Goal: Obtain resource: Download file/media

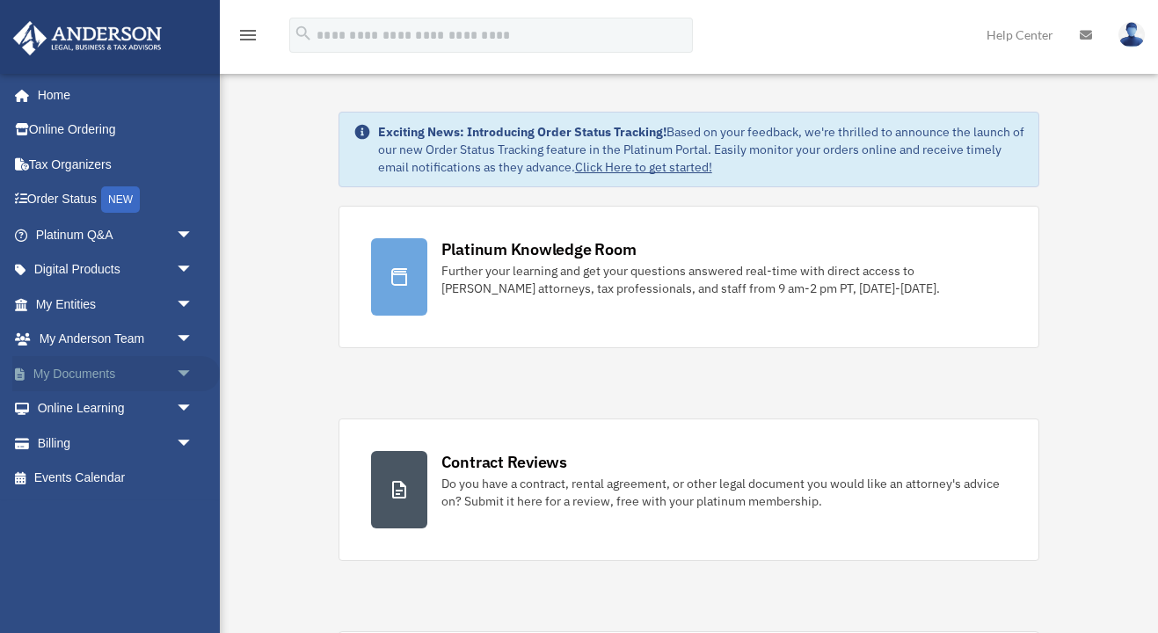
click at [179, 369] on span "arrow_drop_down" at bounding box center [193, 374] width 35 height 36
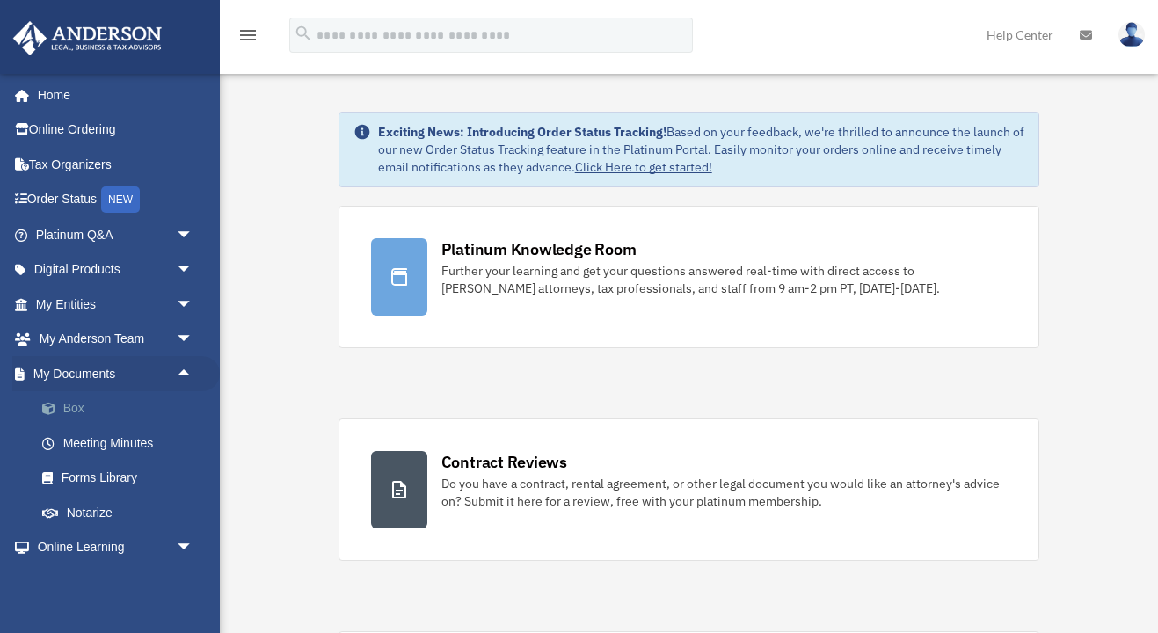
click at [76, 398] on link "Box" at bounding box center [122, 408] width 195 height 35
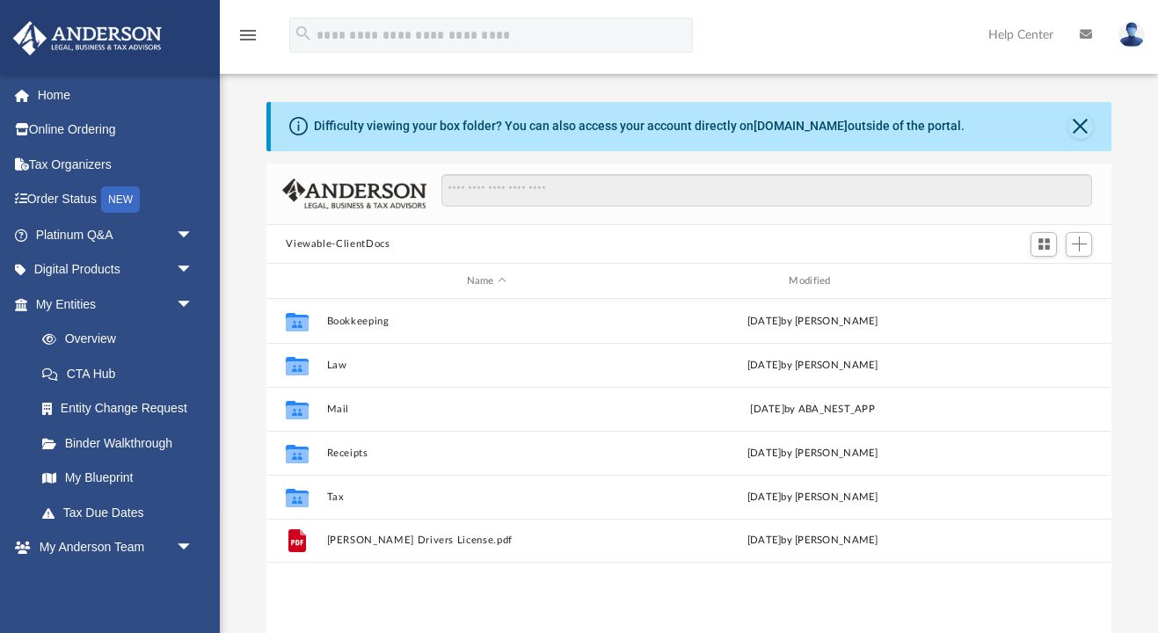
scroll to position [400, 845]
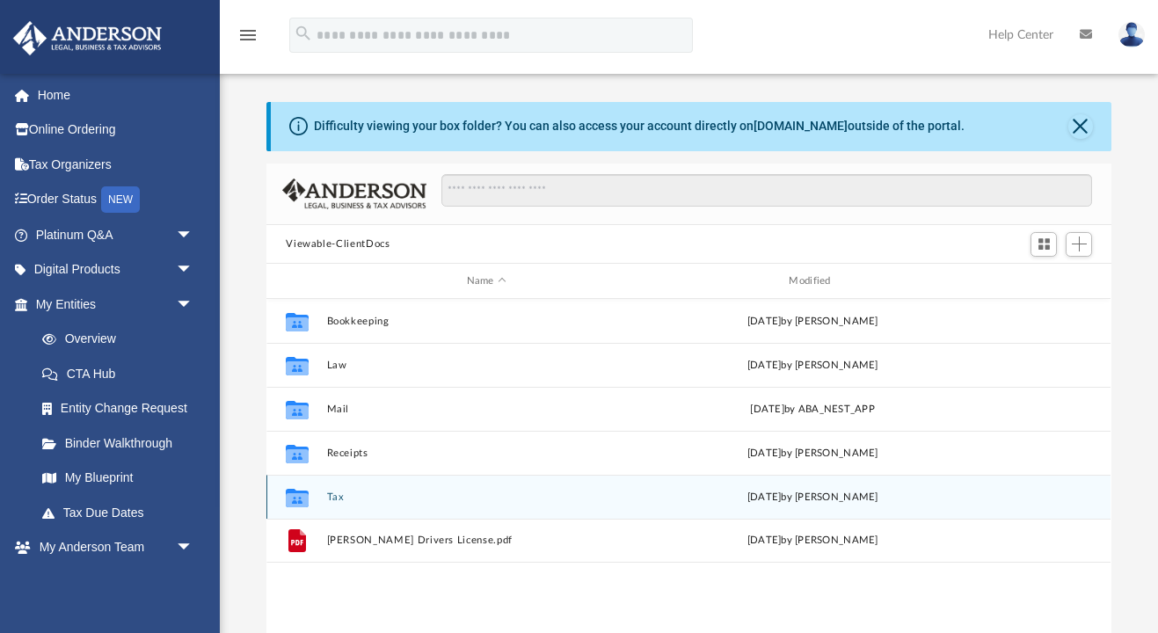
click at [337, 498] on button "Tax" at bounding box center [486, 497] width 319 height 11
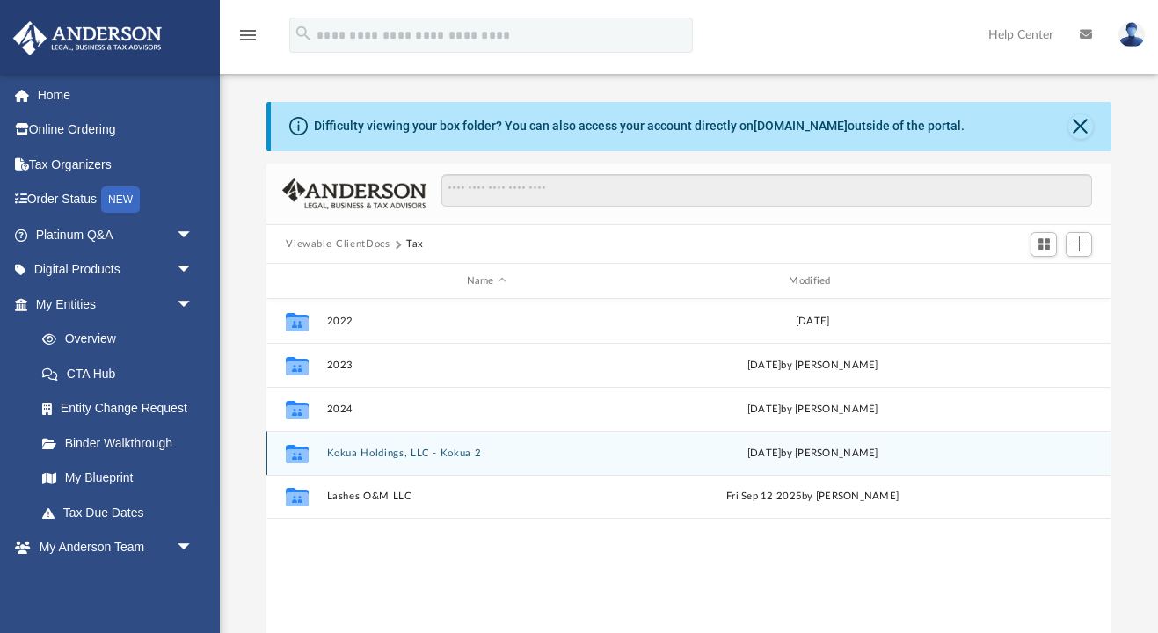
click at [404, 451] on button "Kokua Holdings, LLC - Kokua 2" at bounding box center [486, 453] width 319 height 11
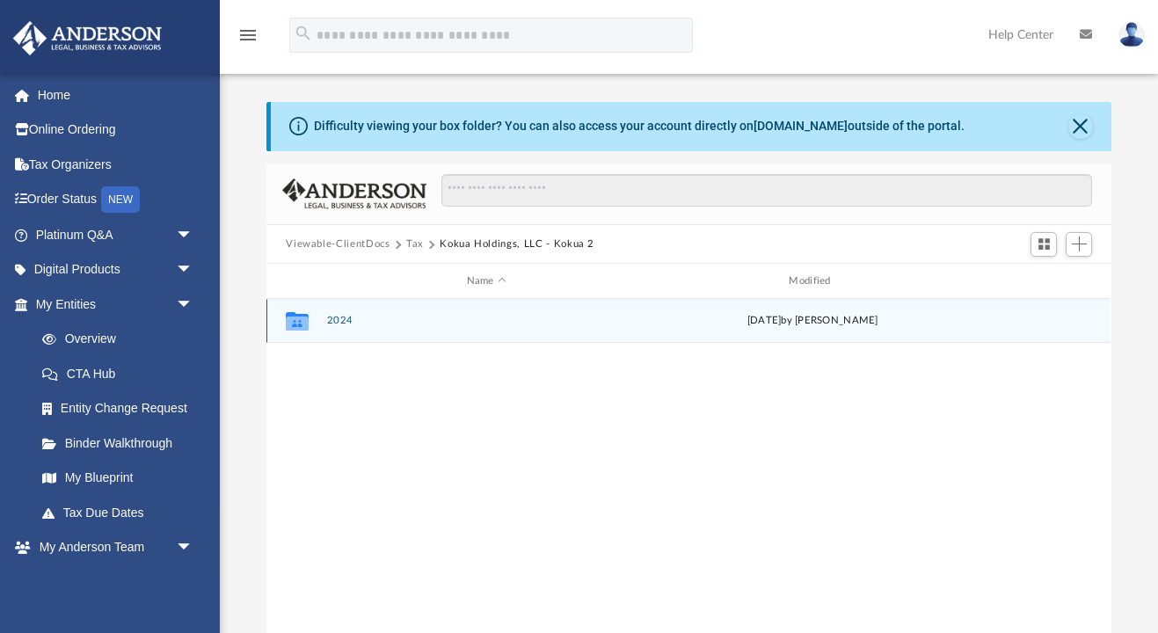
click at [342, 320] on button "2024" at bounding box center [486, 321] width 319 height 11
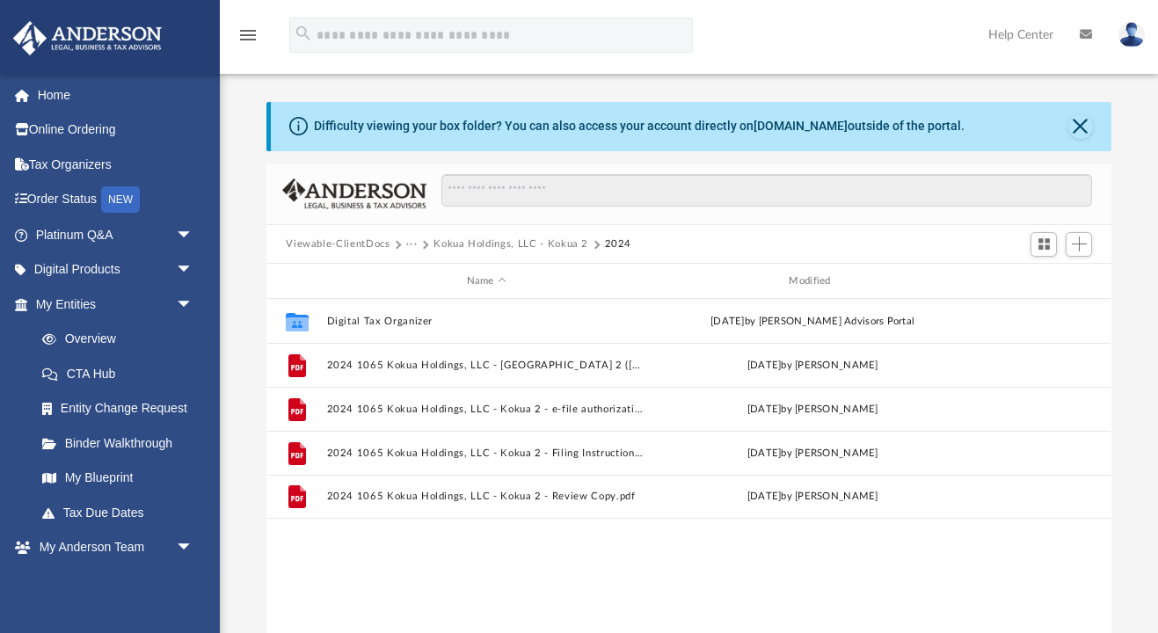
click at [459, 242] on button "Kokua Holdings, LLC - Kokua 2" at bounding box center [511, 245] width 155 height 16
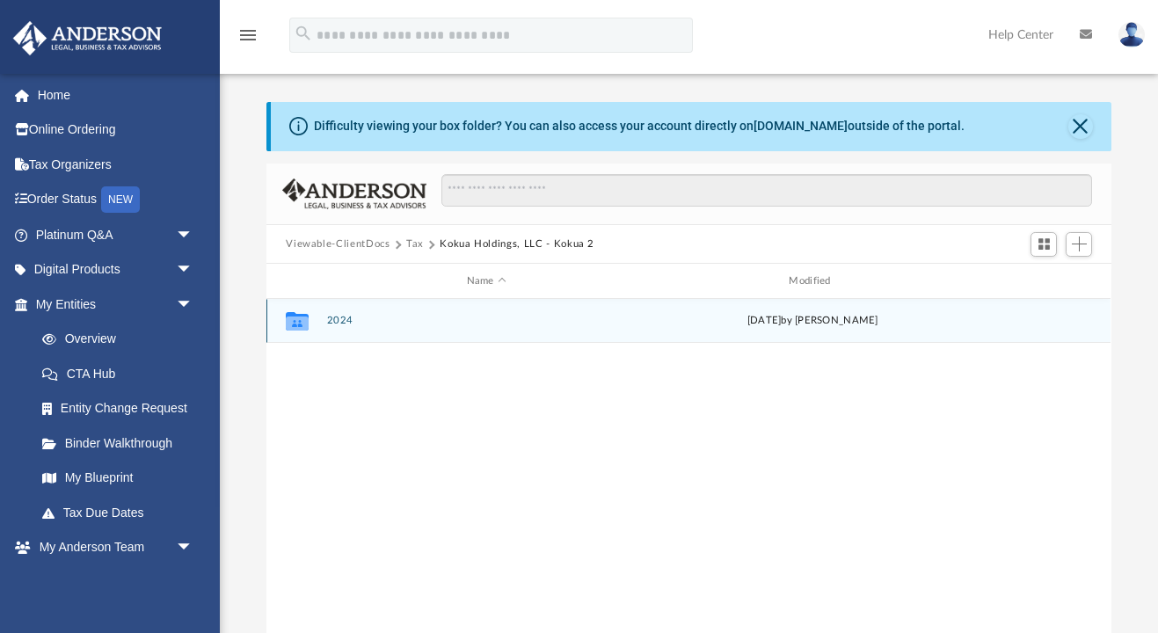
click at [341, 323] on button "2024" at bounding box center [486, 321] width 319 height 11
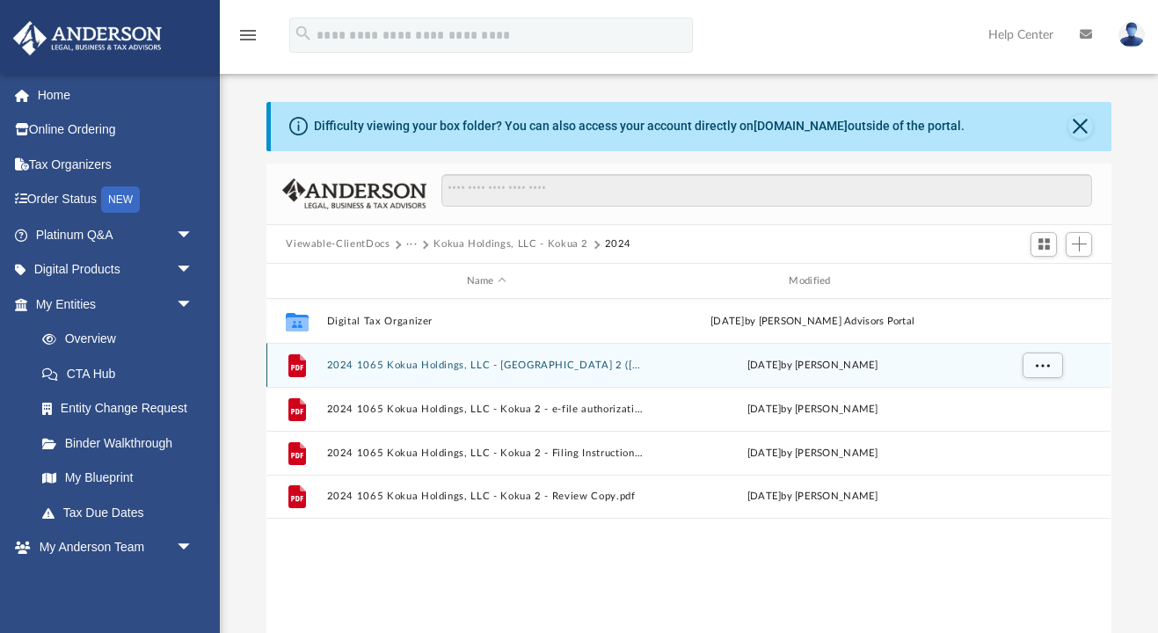
click at [460, 355] on div "File 2024 1065 Kokua Holdings, LLC - Kokua 2 (TX) Print, Sign, Mail.pdf today b…" at bounding box center [688, 365] width 844 height 44
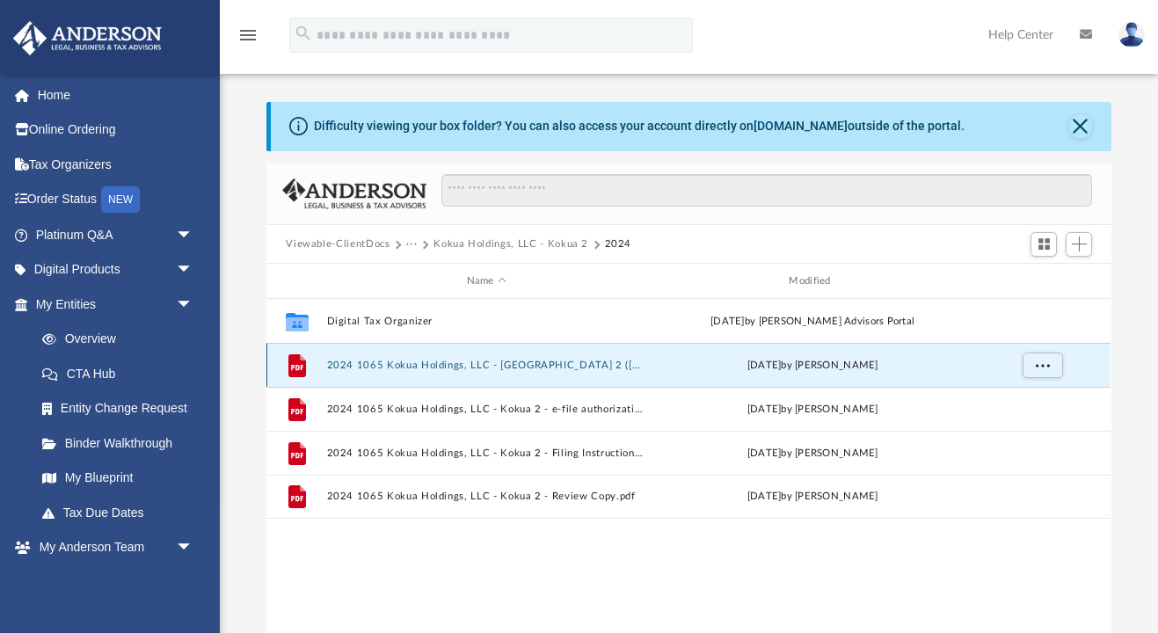
click at [452, 364] on button "2024 1065 Kokua Holdings, LLC - Kokua 2 (TX) Print, Sign, Mail.pdf" at bounding box center [486, 365] width 319 height 11
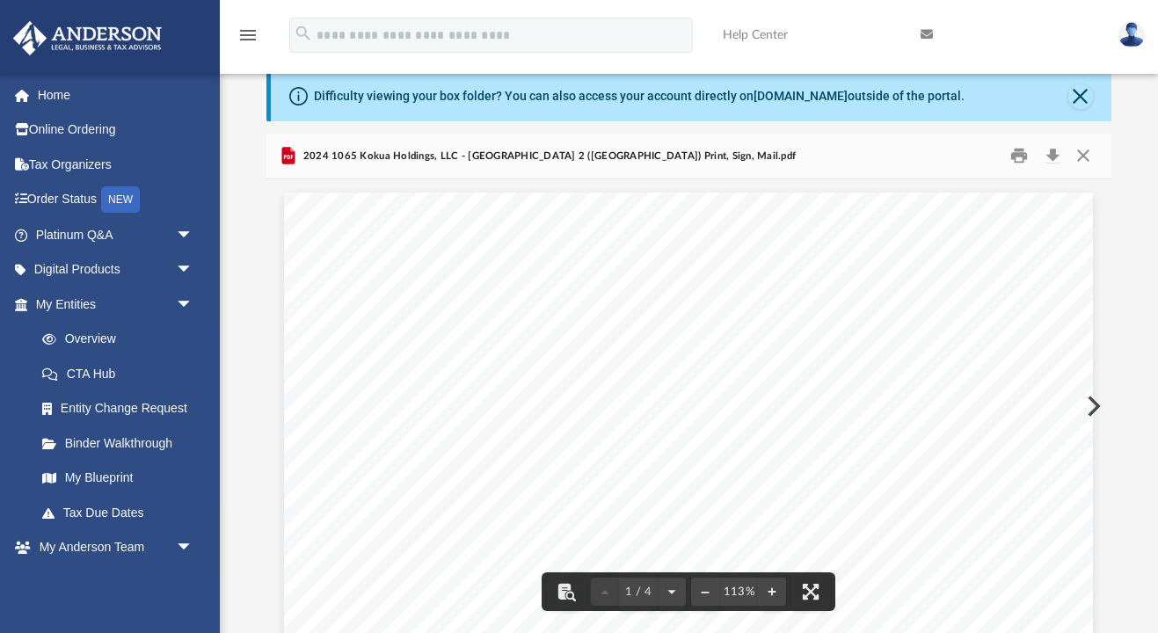
scroll to position [0, 0]
click at [1023, 157] on button "Print" at bounding box center [1019, 155] width 35 height 27
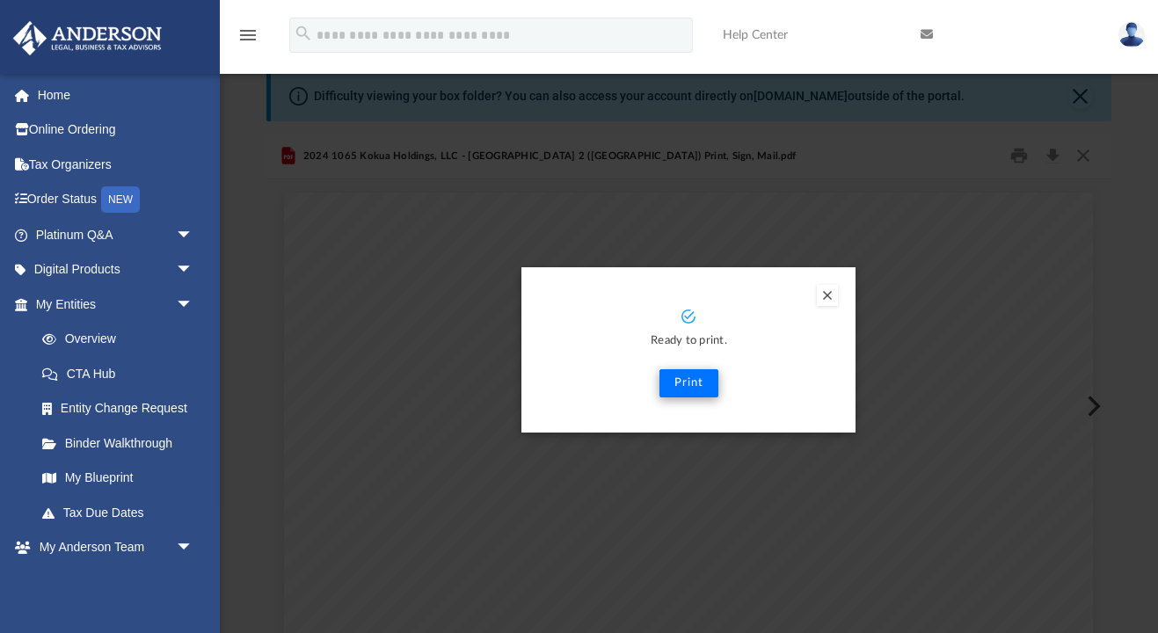
click at [693, 387] on button "Print" at bounding box center [689, 383] width 59 height 28
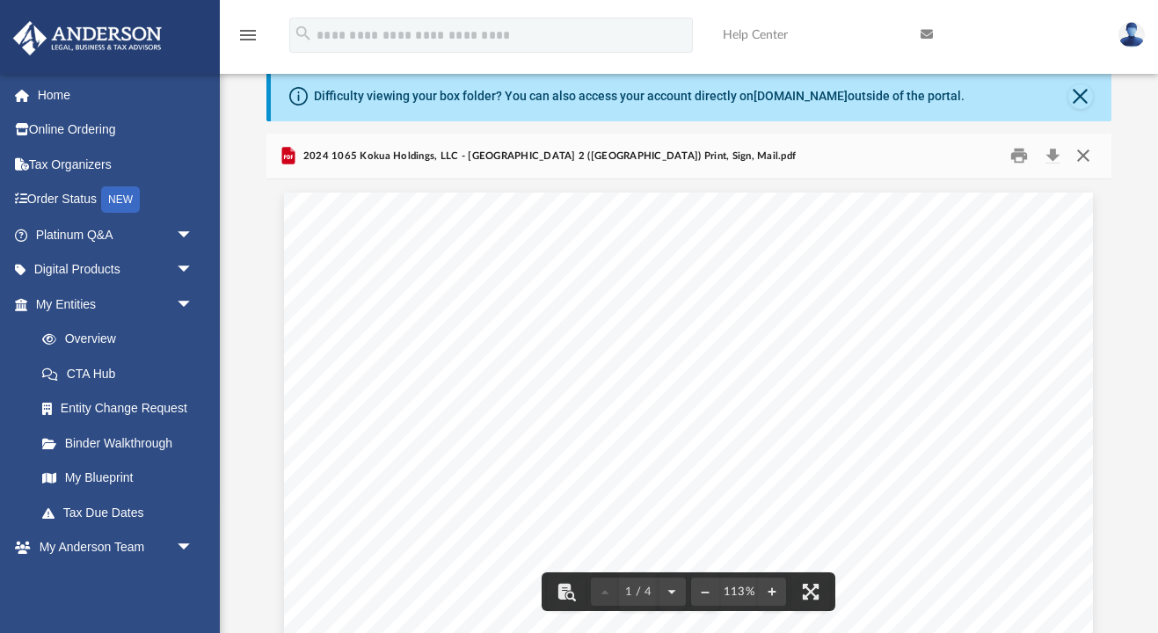
click at [1083, 155] on button "Close" at bounding box center [1084, 155] width 32 height 27
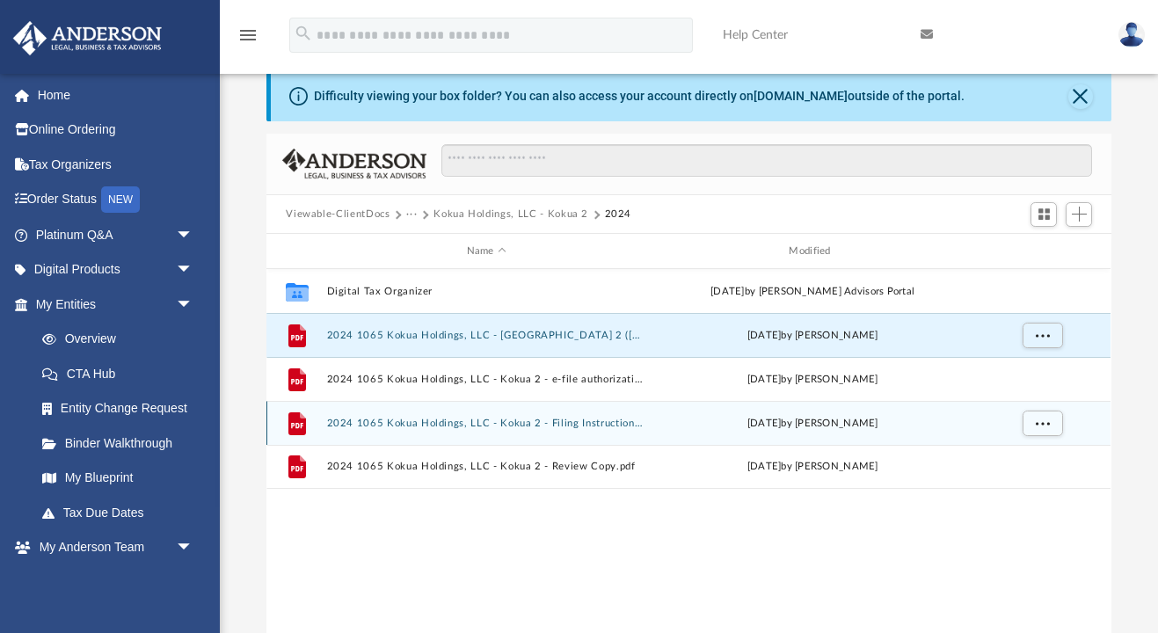
click at [507, 423] on button "2024 1065 Kokua Holdings, LLC - Kokua 2 - Filing Instructions.pdf" at bounding box center [486, 423] width 319 height 11
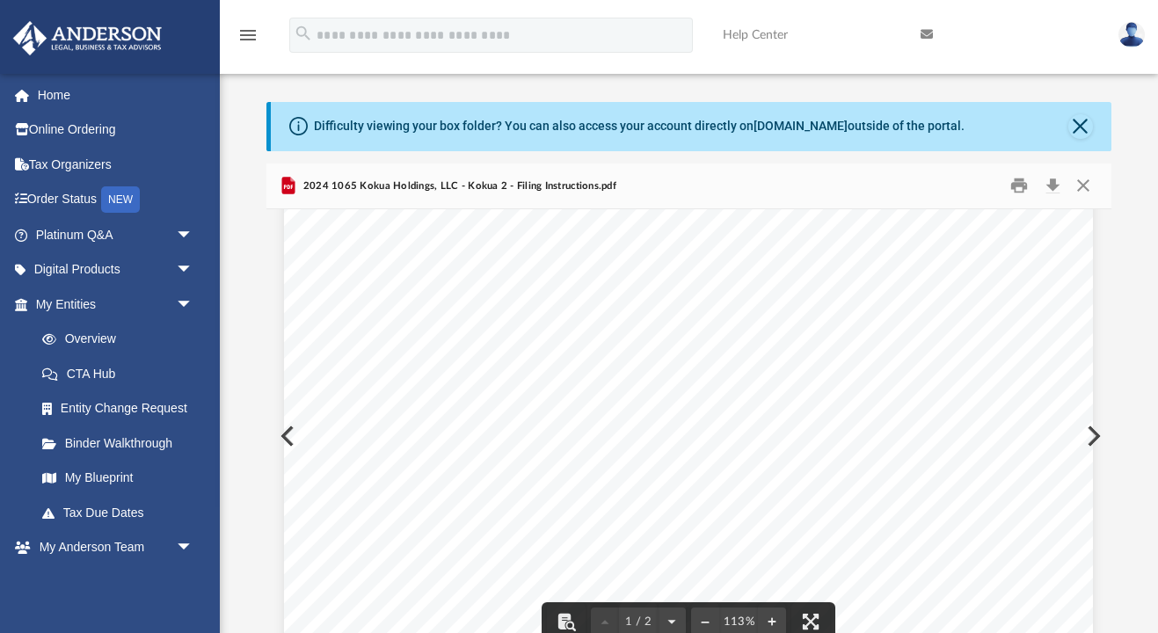
scroll to position [532, 0]
click at [1084, 188] on button "Close" at bounding box center [1084, 185] width 32 height 27
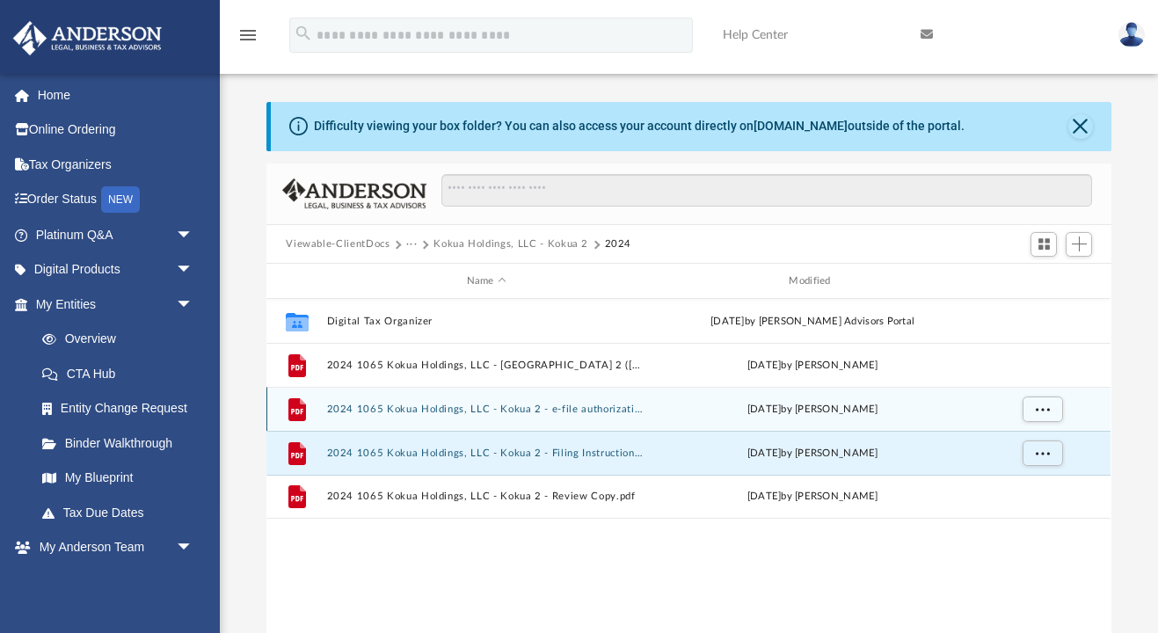
click at [460, 406] on button "2024 1065 Kokua Holdings, LLC - Kokua 2 - e-file authorization - please sign.pdf" at bounding box center [486, 409] width 319 height 11
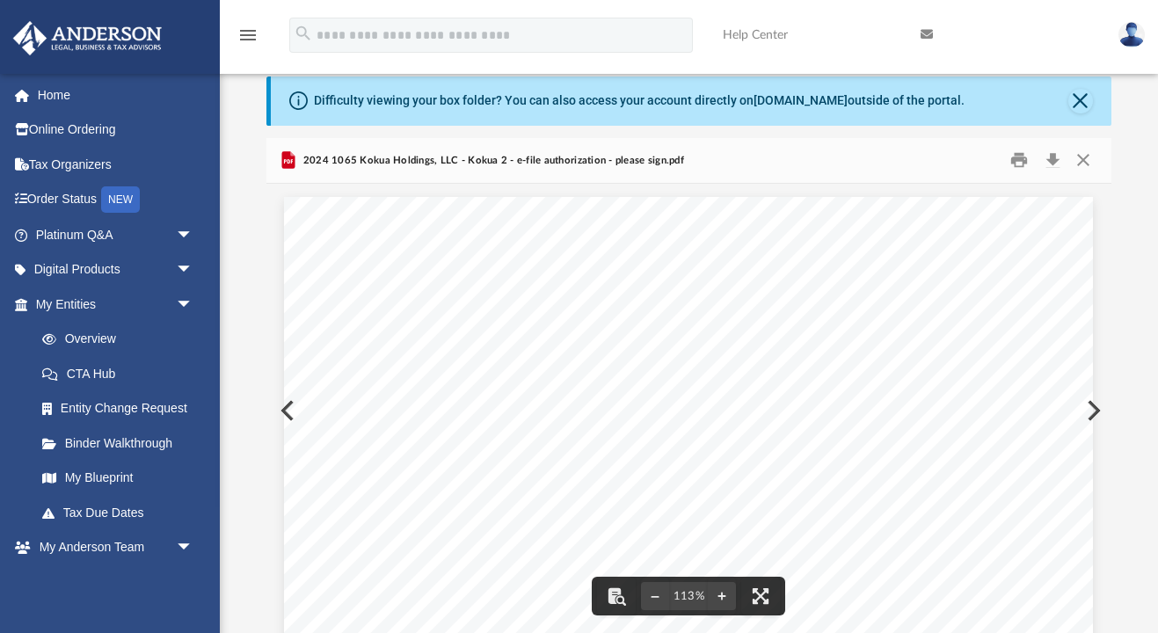
scroll to position [0, 0]
click at [1081, 165] on button "Close" at bounding box center [1084, 160] width 32 height 27
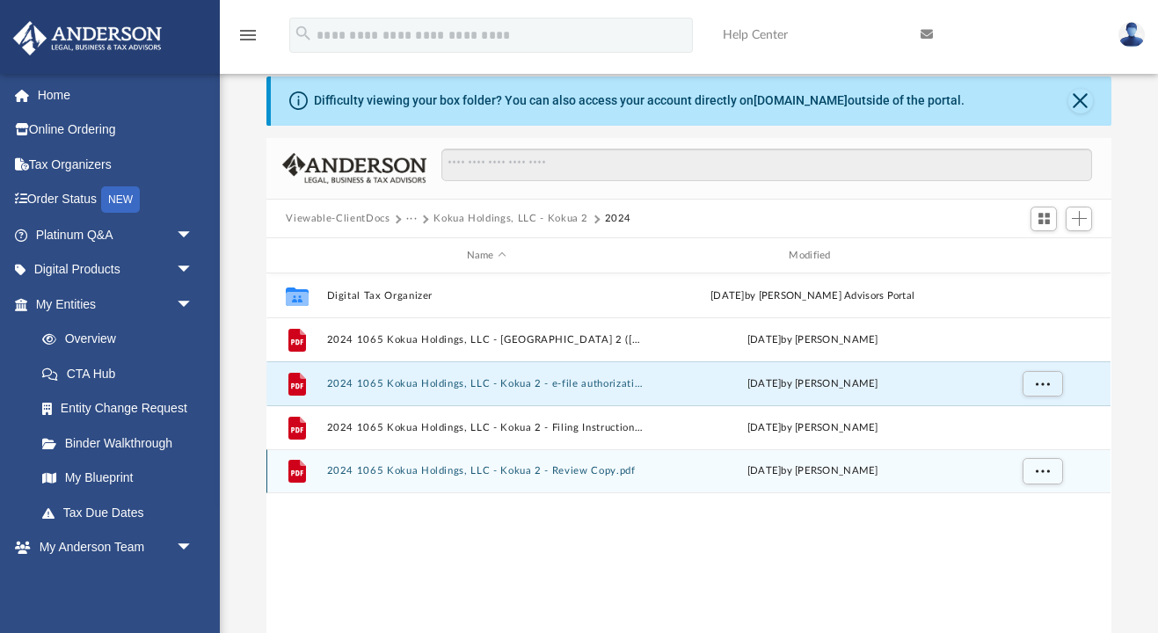
click at [541, 473] on button "2024 1065 Kokua Holdings, LLC - Kokua 2 - Review Copy.pdf" at bounding box center [486, 471] width 319 height 11
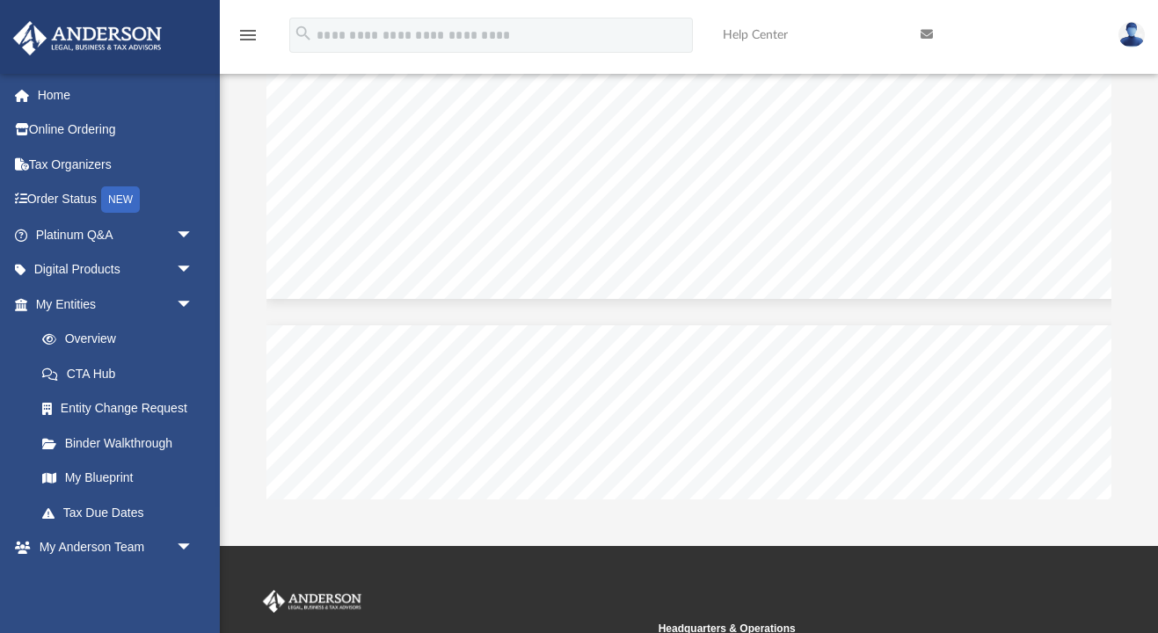
scroll to position [60286, 0]
